Goal: Find contact information: Find contact information

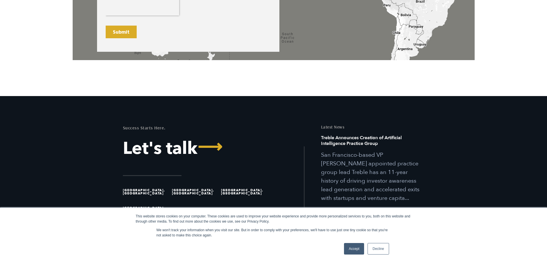
scroll to position [482, 0]
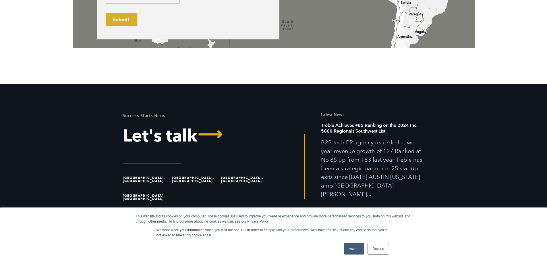
click at [236, 173] on li "[GEOGRAPHIC_DATA], [GEOGRAPHIC_DATA]" at bounding box center [244, 179] width 47 height 18
click at [237, 175] on li "[GEOGRAPHIC_DATA], [GEOGRAPHIC_DATA]" at bounding box center [244, 179] width 47 height 18
click at [245, 179] on li "[GEOGRAPHIC_DATA], [GEOGRAPHIC_DATA]" at bounding box center [244, 179] width 47 height 18
click at [385, 247] on link "Decline" at bounding box center [377, 248] width 21 height 11
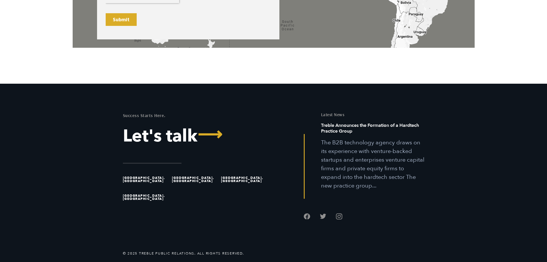
click at [247, 176] on li "[GEOGRAPHIC_DATA], [GEOGRAPHIC_DATA]" at bounding box center [244, 179] width 47 height 18
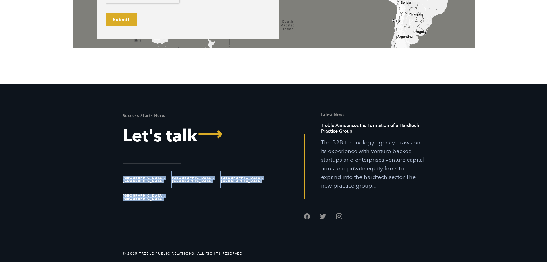
click at [247, 176] on li "[GEOGRAPHIC_DATA], [GEOGRAPHIC_DATA]" at bounding box center [244, 179] width 47 height 18
click at [240, 203] on div "Success Starts Here. Let's talk ⟶ Austin, TX Great Falls, MT San Francisco, CA …" at bounding box center [196, 166] width 155 height 109
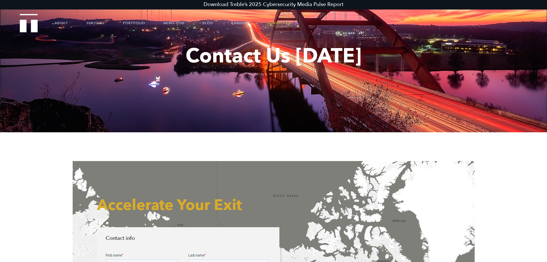
scroll to position [0, 0]
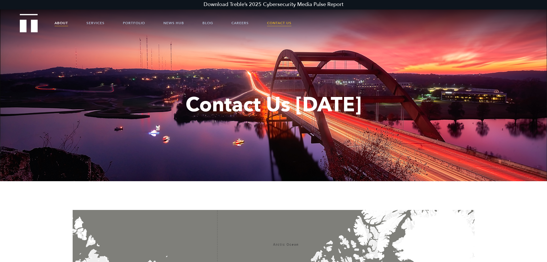
click at [62, 21] on link "About" at bounding box center [61, 22] width 13 height 17
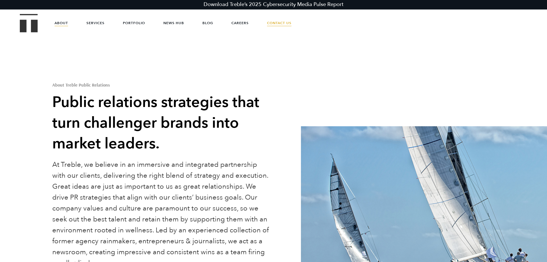
click at [279, 25] on link "Contact Us" at bounding box center [279, 22] width 24 height 17
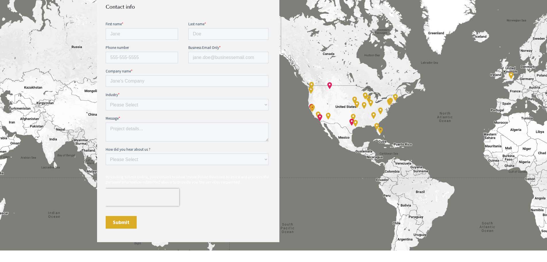
scroll to position [286, 0]
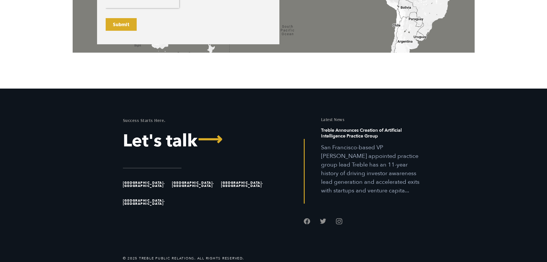
scroll to position [482, 0]
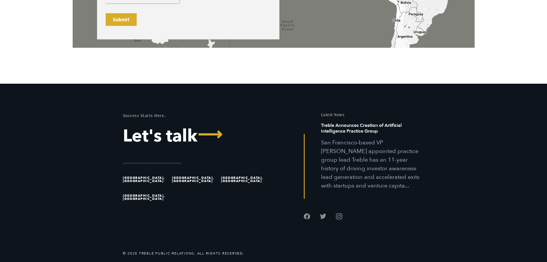
click at [241, 180] on li "[GEOGRAPHIC_DATA], [GEOGRAPHIC_DATA]" at bounding box center [244, 179] width 47 height 18
click at [244, 185] on ul "Austin, TX Great Falls, MT San Francisco, CA San Diego, CA" at bounding box center [196, 188] width 146 height 36
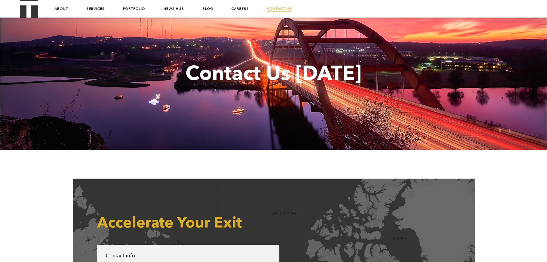
scroll to position [0, 0]
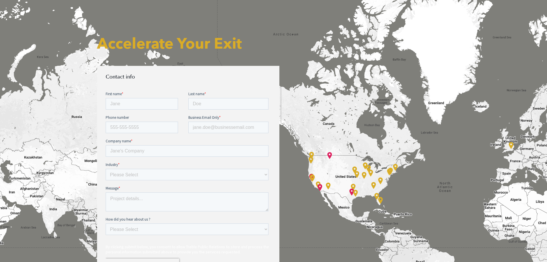
scroll to position [212, 0]
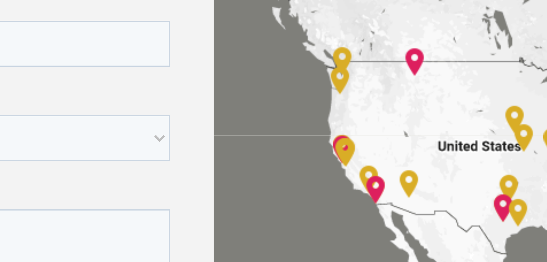
click at [312, 176] on div "Accelerate Your Exit Contact info" at bounding box center [274, 167] width 402 height 341
click at [312, 175] on div "Accelerate Your Exit Contact info" at bounding box center [274, 167] width 402 height 341
click at [313, 174] on div "Accelerate Your Exit Contact info" at bounding box center [274, 167] width 402 height 341
click at [312, 176] on div "Accelerate Your Exit Contact info" at bounding box center [274, 167] width 402 height 341
click at [311, 176] on div "Accelerate Your Exit Contact info" at bounding box center [274, 167] width 402 height 341
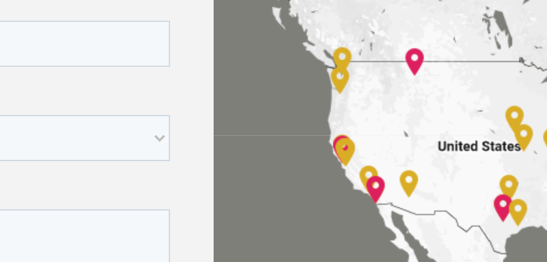
click at [312, 174] on div "Accelerate Your Exit Contact info" at bounding box center [274, 167] width 402 height 341
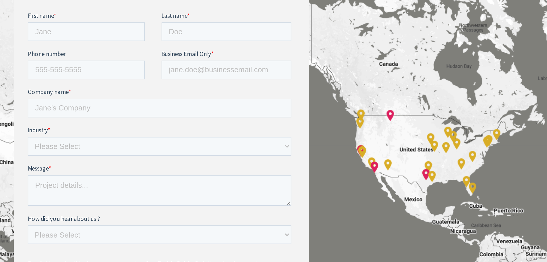
click at [310, 173] on div "Accelerate Your Exit Contact info" at bounding box center [274, 167] width 402 height 341
click at [311, 173] on div "Accelerate Your Exit Contact info" at bounding box center [274, 167] width 402 height 341
click at [310, 177] on div "Accelerate Your Exit Contact info" at bounding box center [274, 167] width 402 height 341
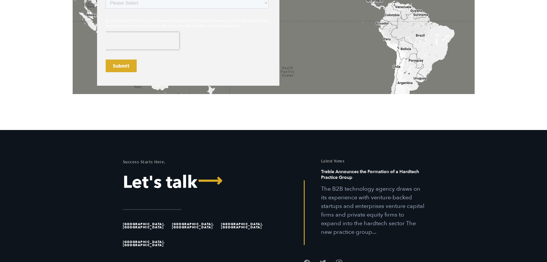
scroll to position [436, 0]
click at [247, 224] on li "[GEOGRAPHIC_DATA], [GEOGRAPHIC_DATA]" at bounding box center [244, 225] width 47 height 18
click at [245, 229] on li "[GEOGRAPHIC_DATA], [GEOGRAPHIC_DATA]" at bounding box center [244, 225] width 47 height 18
click at [245, 228] on li "[GEOGRAPHIC_DATA], [GEOGRAPHIC_DATA]" at bounding box center [244, 225] width 47 height 18
click at [247, 224] on li "[GEOGRAPHIC_DATA], [GEOGRAPHIC_DATA]" at bounding box center [244, 225] width 47 height 18
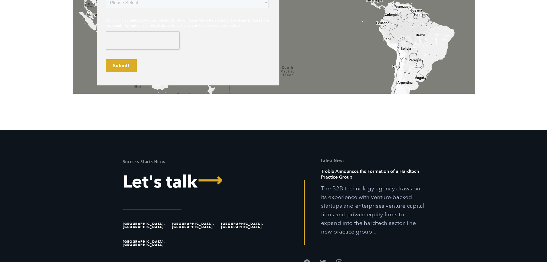
click at [245, 225] on li "[GEOGRAPHIC_DATA], [GEOGRAPHIC_DATA]" at bounding box center [244, 225] width 47 height 18
click at [243, 225] on li "[GEOGRAPHIC_DATA], [GEOGRAPHIC_DATA]" at bounding box center [244, 225] width 47 height 18
click at [241, 226] on li "[GEOGRAPHIC_DATA], [GEOGRAPHIC_DATA]" at bounding box center [244, 225] width 47 height 18
click at [243, 226] on li "[GEOGRAPHIC_DATA], [GEOGRAPHIC_DATA]" at bounding box center [244, 225] width 47 height 18
